Goal: Information Seeking & Learning: Learn about a topic

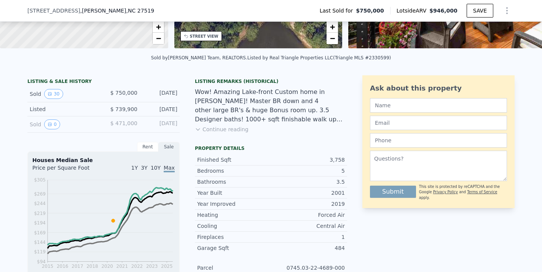
scroll to position [140, 0]
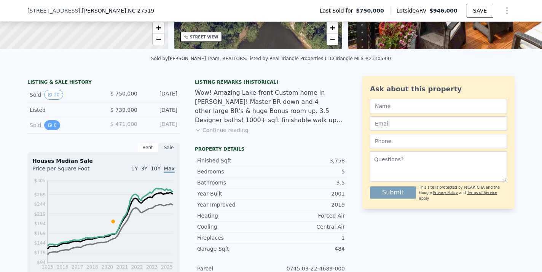
click at [51, 127] on button "0" at bounding box center [52, 125] width 16 height 10
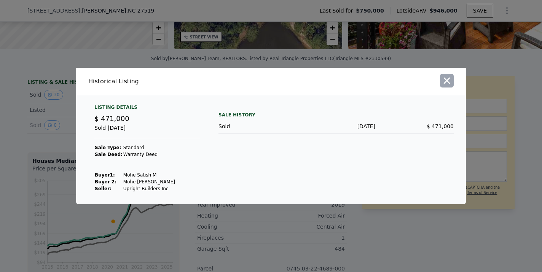
click at [450, 82] on icon "button" at bounding box center [446, 80] width 11 height 11
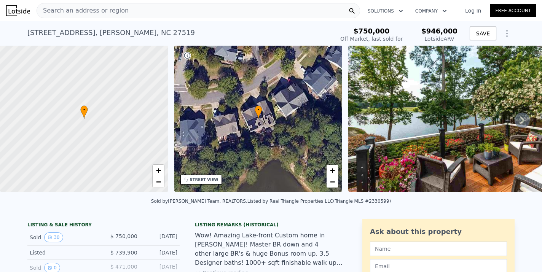
scroll to position [0, 0]
click at [229, 128] on div "• + −" at bounding box center [258, 119] width 168 height 146
click at [164, 33] on div "[STREET_ADDRESS] Sold [DATE] for $750k (~ARV $946k )" at bounding box center [179, 34] width 304 height 21
click at [33, 35] on div "[STREET_ADDRESS]" at bounding box center [110, 32] width 167 height 11
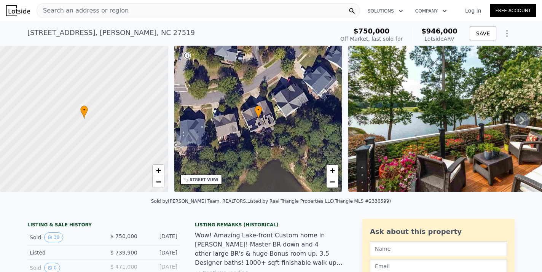
click at [65, 9] on span "Search an address or region" at bounding box center [83, 10] width 92 height 9
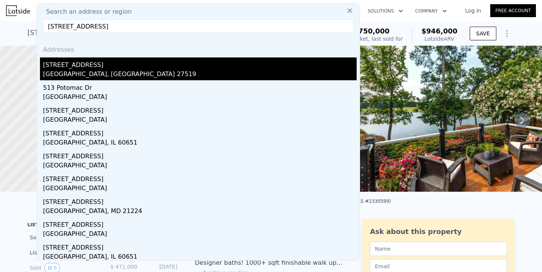
type input "[STREET_ADDRESS]"
click at [47, 66] on div "[STREET_ADDRESS]" at bounding box center [199, 63] width 313 height 12
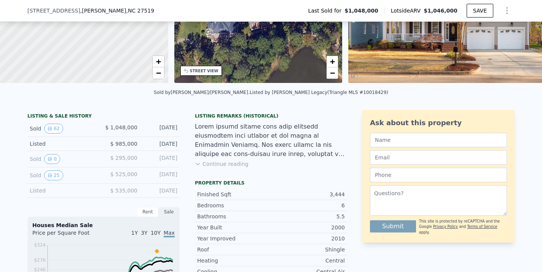
scroll to position [108, 0]
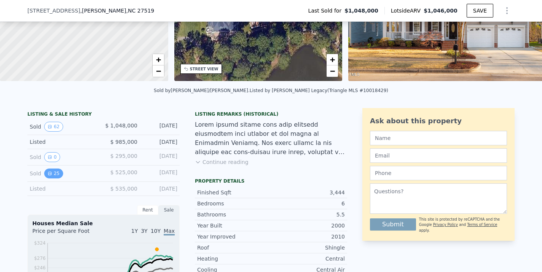
click at [55, 172] on button "25" at bounding box center [53, 174] width 19 height 10
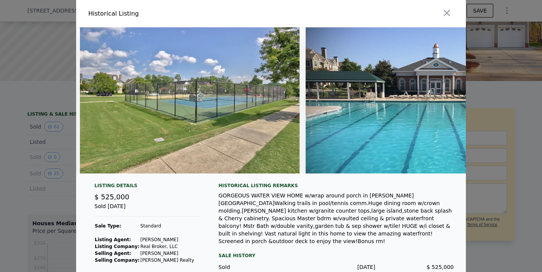
scroll to position [0, 0]
click at [449, 14] on icon "button" at bounding box center [446, 13] width 11 height 11
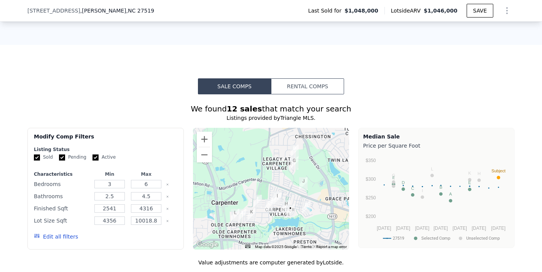
scroll to position [593, 0]
click at [204, 138] on button "Zoom in" at bounding box center [204, 138] width 15 height 15
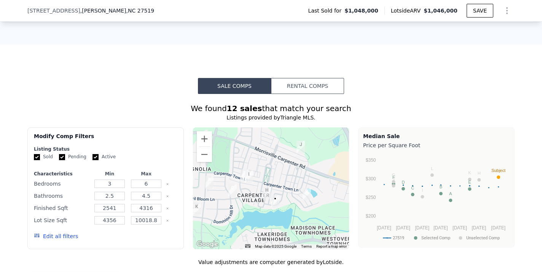
drag, startPoint x: 282, startPoint y: 179, endPoint x: 247, endPoint y: 142, distance: 51.4
click at [247, 142] on div at bounding box center [271, 188] width 156 height 122
click at [205, 138] on button "Zoom in" at bounding box center [204, 138] width 15 height 15
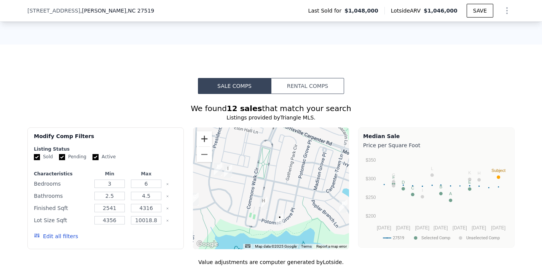
click at [205, 138] on button "Zoom in" at bounding box center [204, 138] width 15 height 15
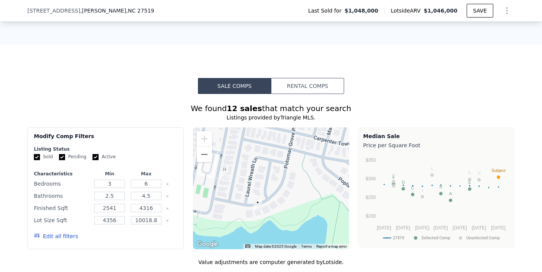
drag, startPoint x: 281, startPoint y: 204, endPoint x: 250, endPoint y: 150, distance: 62.2
click at [250, 150] on div at bounding box center [271, 188] width 156 height 122
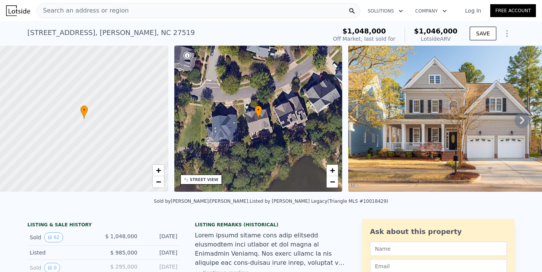
scroll to position [0, 0]
click at [45, 238] on button "62" at bounding box center [53, 237] width 19 height 10
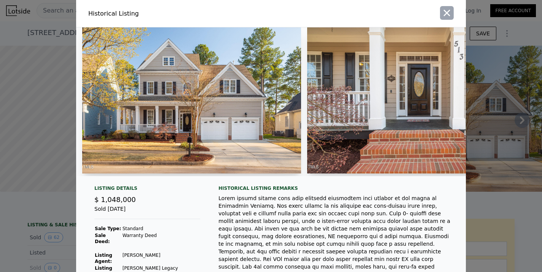
click at [445, 18] on button "button" at bounding box center [447, 13] width 14 height 14
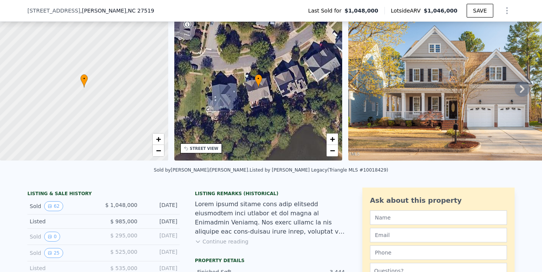
scroll to position [45, 0]
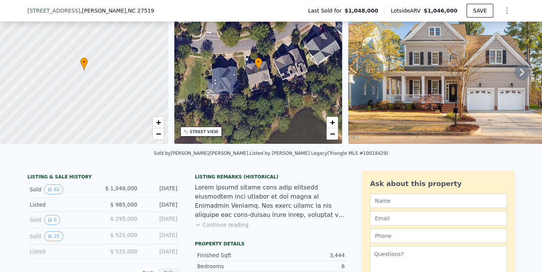
click at [53, 183] on div "Sold 62 $ 1,048,000 [DATE]" at bounding box center [103, 189] width 152 height 16
click at [53, 187] on button "62" at bounding box center [53, 190] width 19 height 10
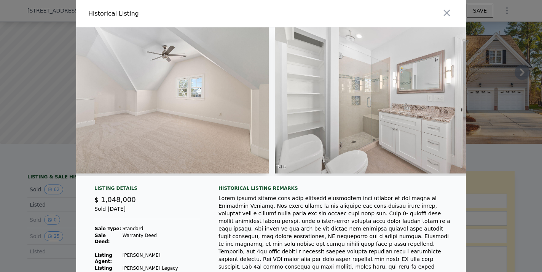
scroll to position [0, 8784]
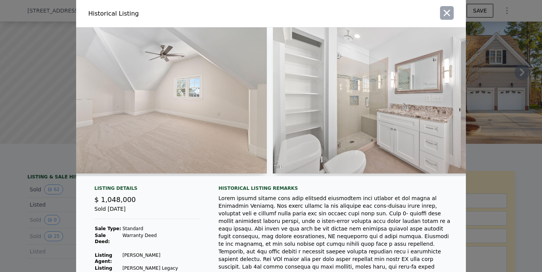
click at [446, 10] on icon "button" at bounding box center [446, 13] width 11 height 11
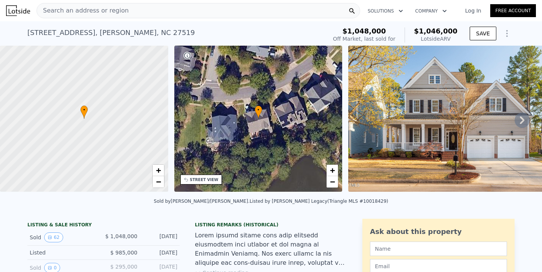
scroll to position [0, 0]
